Goal: Task Accomplishment & Management: Manage account settings

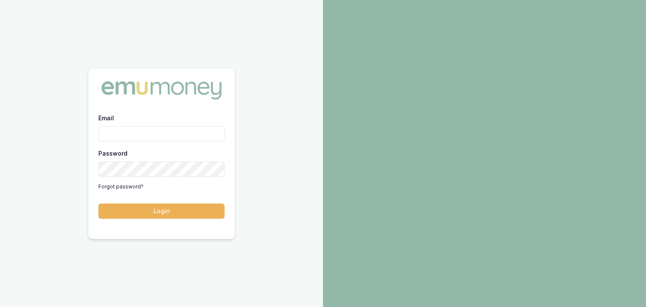
click at [116, 129] on input "Email" at bounding box center [161, 133] width 126 height 15
type input "baron.ketterman@emumoney.com.au"
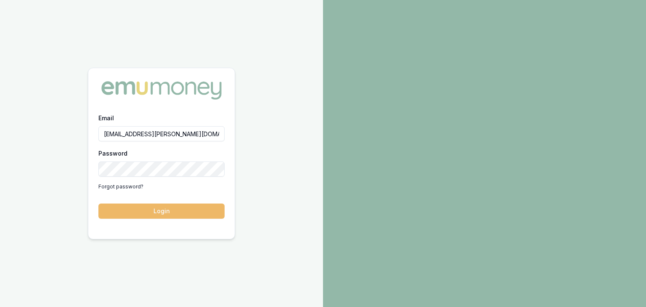
click at [176, 211] on button "Login" at bounding box center [161, 211] width 126 height 15
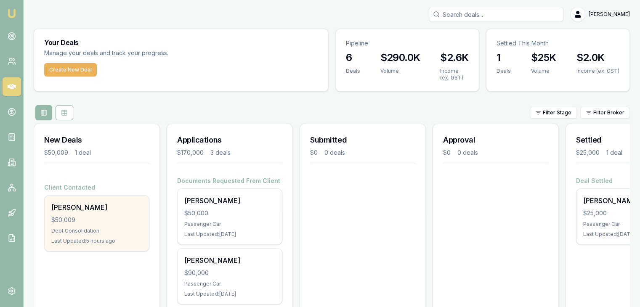
click at [101, 234] on div "Debt Consolidation" at bounding box center [96, 231] width 91 height 7
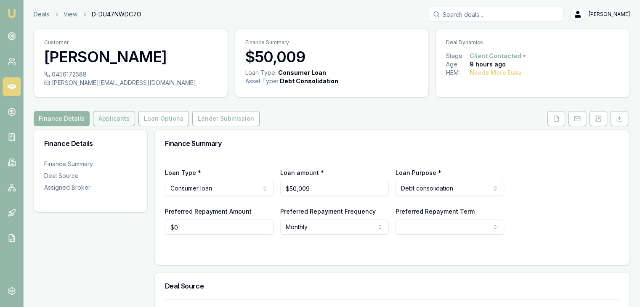
click at [109, 119] on button "Applicants" at bounding box center [114, 118] width 42 height 15
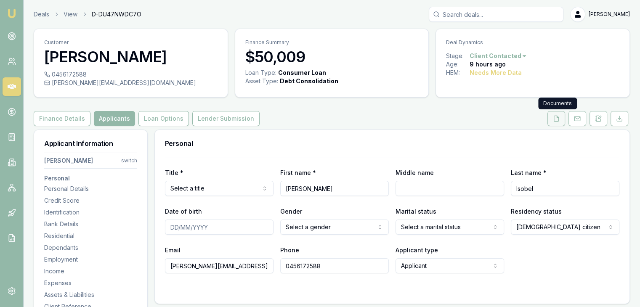
click at [556, 120] on icon at bounding box center [556, 118] width 7 height 7
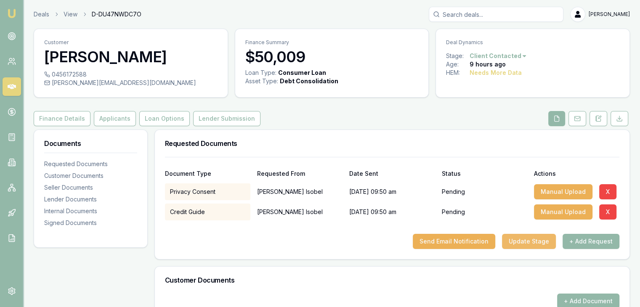
click at [524, 243] on button "Update Stage" at bounding box center [529, 241] width 54 height 15
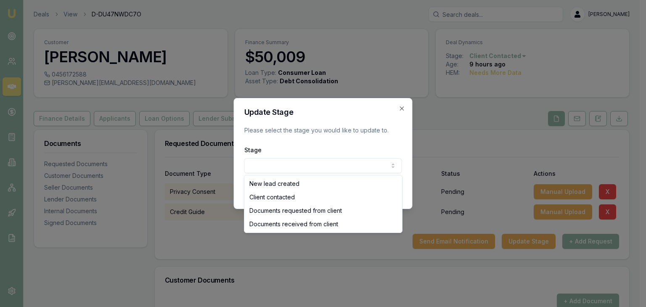
click at [389, 167] on body "Emu Broker Deals View D-DU47NWDC7O Baron Ketterman Toggle Menu Customer Selena …" at bounding box center [320, 153] width 640 height 307
select select "DOCUMENTS_REQUESTED_FROM_CLIENT"
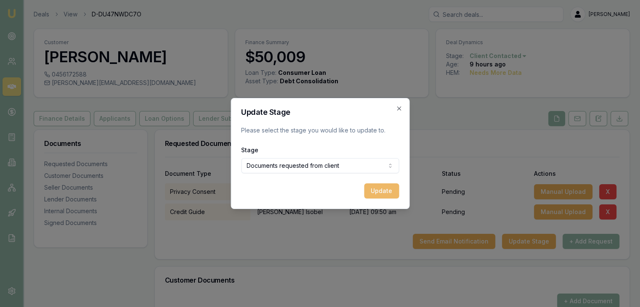
click at [382, 189] on button "Update" at bounding box center [381, 191] width 35 height 15
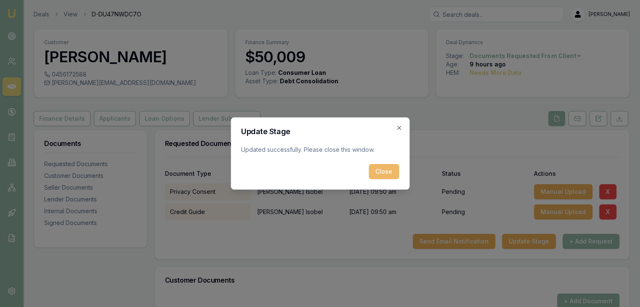
click at [383, 172] on button "Close" at bounding box center [384, 171] width 30 height 15
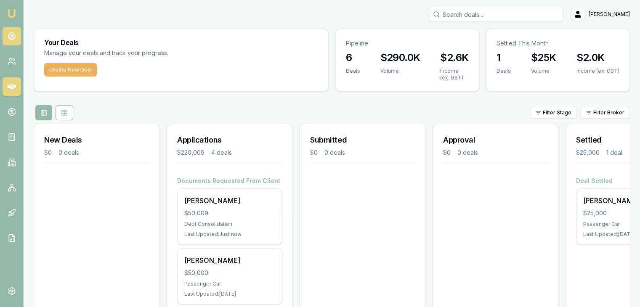
click at [12, 35] on icon at bounding box center [12, 36] width 8 height 8
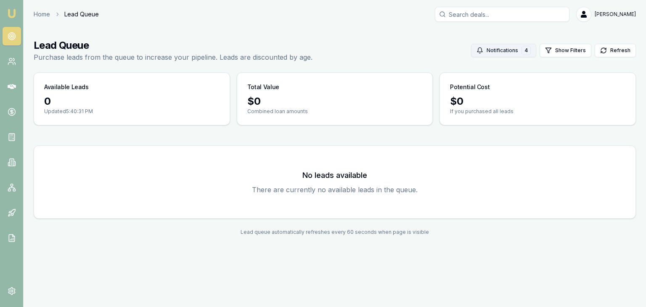
click at [529, 51] on div "4" at bounding box center [526, 50] width 9 height 9
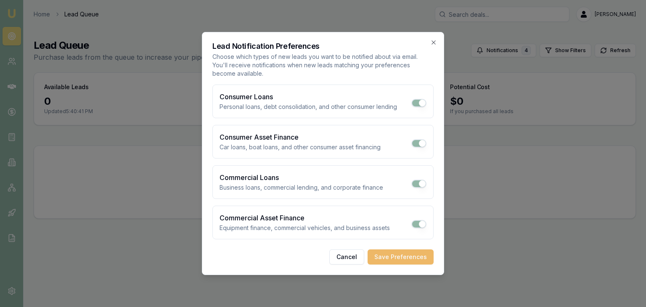
click at [411, 259] on button "Save Preferences" at bounding box center [401, 257] width 66 height 15
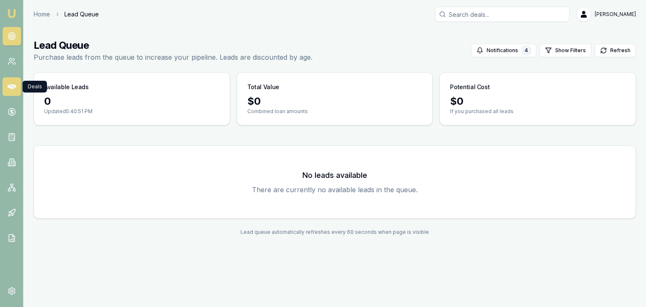
click at [10, 88] on icon at bounding box center [12, 86] width 8 height 5
